Goal: Navigation & Orientation: Find specific page/section

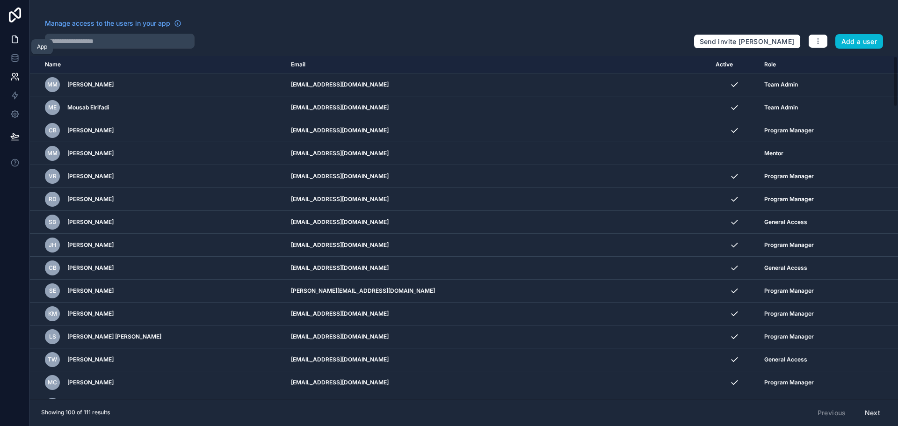
click at [18, 39] on icon at bounding box center [14, 39] width 9 height 9
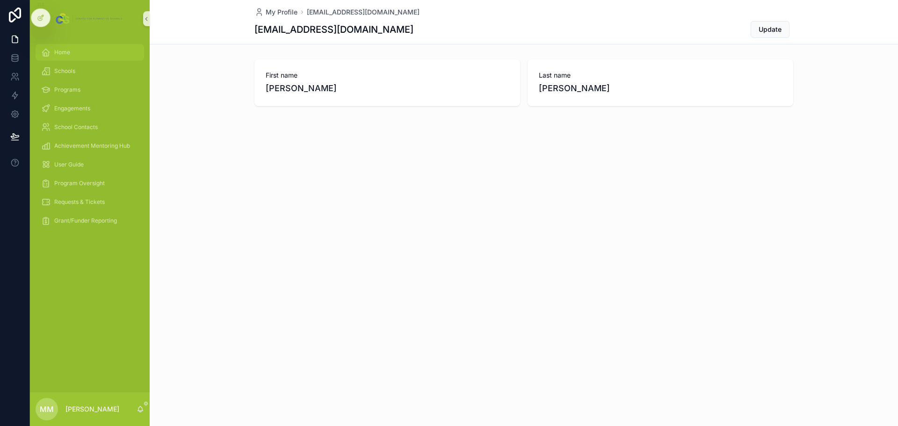
click at [76, 55] on div "Home" at bounding box center [89, 52] width 97 height 15
